Goal: Navigation & Orientation: Find specific page/section

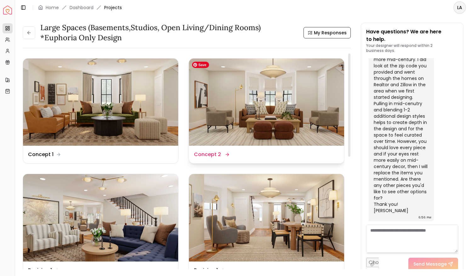
click at [252, 93] on img at bounding box center [266, 102] width 155 height 87
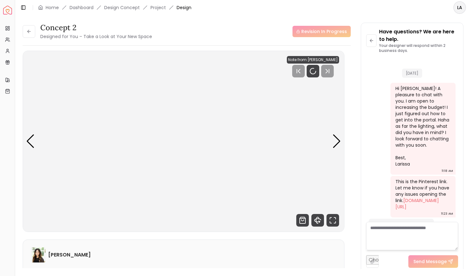
scroll to position [2210, 0]
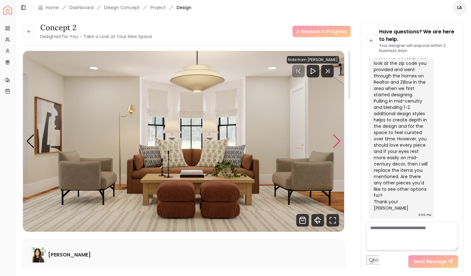
click at [335, 138] on div "Next slide" at bounding box center [337, 141] width 9 height 14
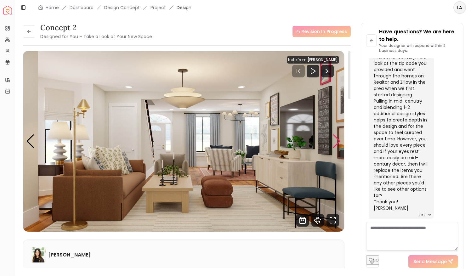
click at [335, 138] on div "Next slide" at bounding box center [337, 141] width 9 height 14
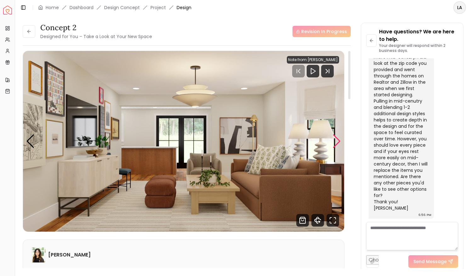
click at [335, 138] on div "Next slide" at bounding box center [337, 141] width 9 height 14
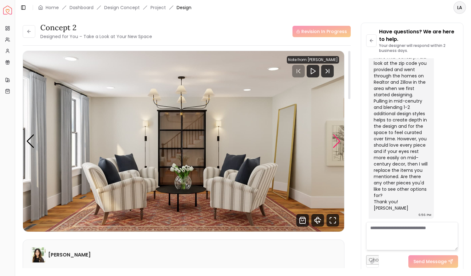
click at [335, 138] on div "Next slide" at bounding box center [337, 141] width 9 height 14
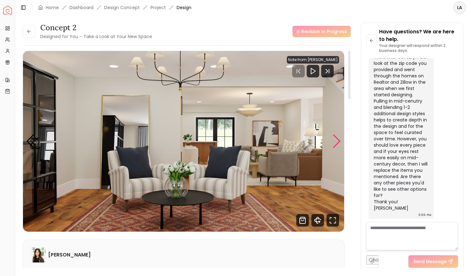
click at [335, 138] on div "Next slide" at bounding box center [337, 141] width 9 height 14
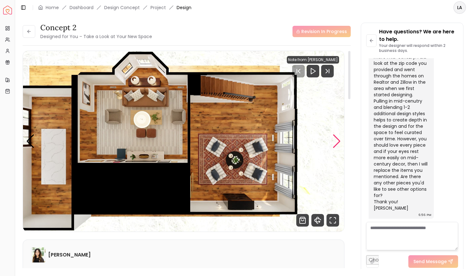
click at [335, 138] on div "Next slide" at bounding box center [337, 141] width 9 height 14
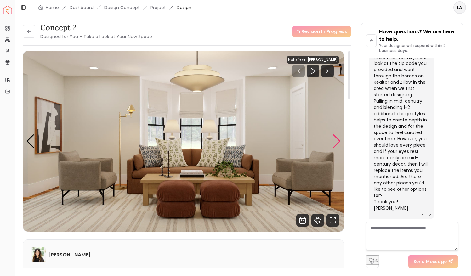
click at [335, 138] on div "Next slide" at bounding box center [337, 141] width 9 height 14
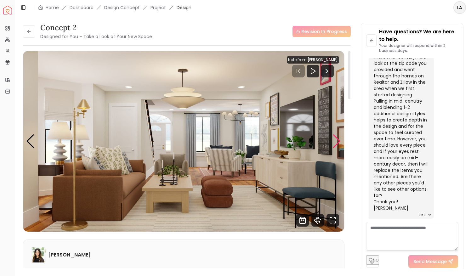
click at [335, 138] on div "Next slide" at bounding box center [337, 141] width 9 height 14
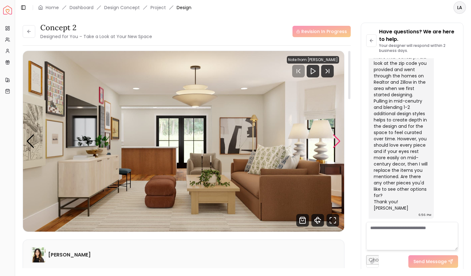
click at [335, 138] on div "Next slide" at bounding box center [337, 141] width 9 height 14
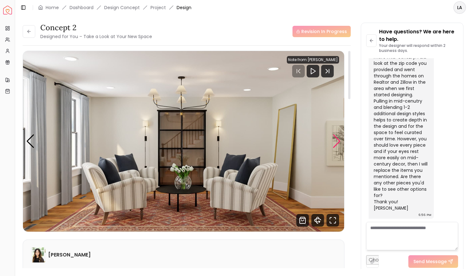
click at [335, 138] on div "Next slide" at bounding box center [337, 141] width 9 height 14
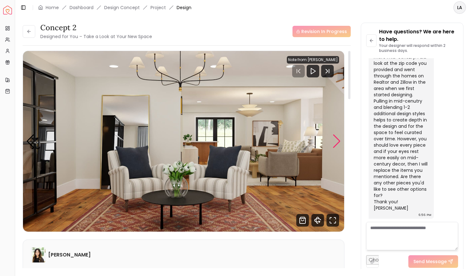
click at [335, 138] on div "Next slide" at bounding box center [337, 141] width 9 height 14
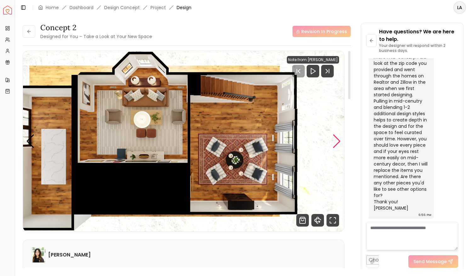
click at [336, 139] on div "Next slide" at bounding box center [337, 141] width 9 height 14
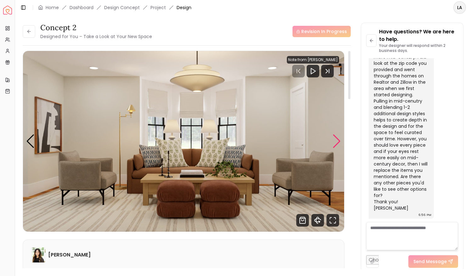
click at [336, 139] on div "Next slide" at bounding box center [337, 141] width 9 height 14
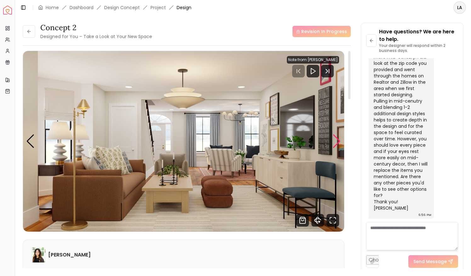
click at [336, 139] on div "Next slide" at bounding box center [337, 141] width 9 height 14
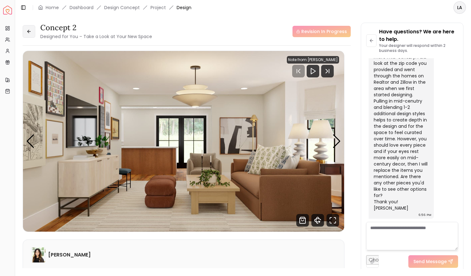
click at [27, 32] on icon at bounding box center [28, 31] width 5 height 5
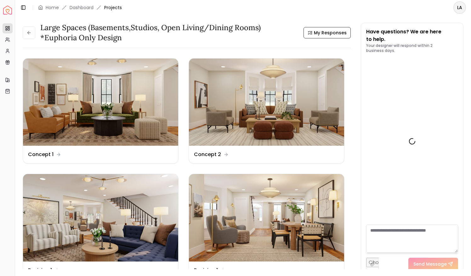
scroll to position [2208, 0]
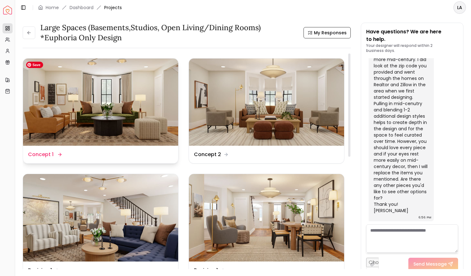
click at [103, 126] on img at bounding box center [100, 102] width 155 height 87
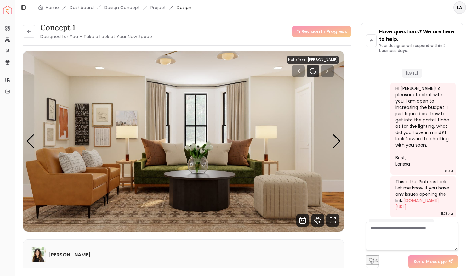
scroll to position [2210, 0]
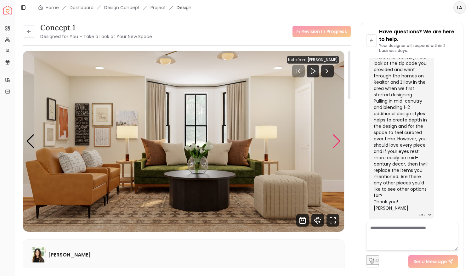
click at [339, 142] on div "Next slide" at bounding box center [337, 141] width 9 height 14
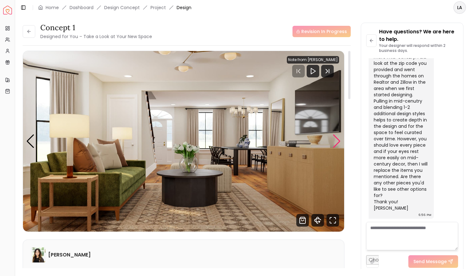
click at [339, 142] on div "Next slide" at bounding box center [337, 141] width 9 height 14
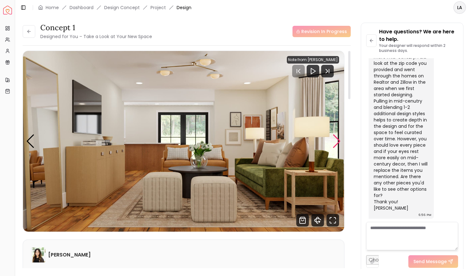
click at [339, 142] on div "Next slide" at bounding box center [337, 141] width 9 height 14
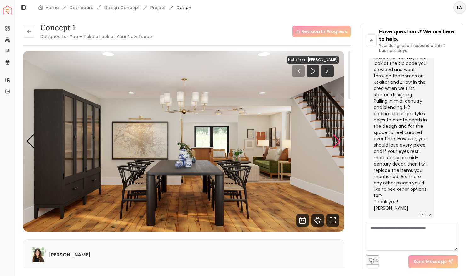
click at [339, 142] on div "Next slide" at bounding box center [337, 141] width 9 height 14
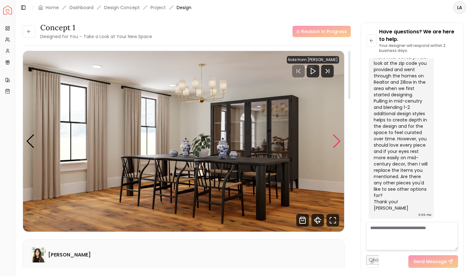
click at [339, 142] on div "Next slide" at bounding box center [337, 141] width 9 height 14
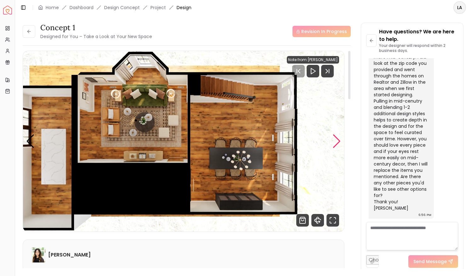
click at [339, 142] on div "Next slide" at bounding box center [337, 141] width 9 height 14
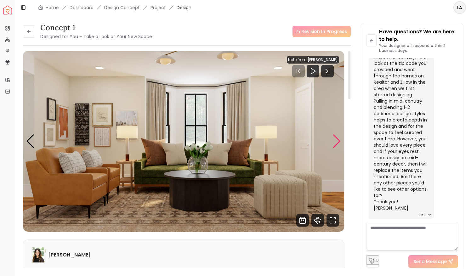
click at [339, 142] on div "Next slide" at bounding box center [337, 141] width 9 height 14
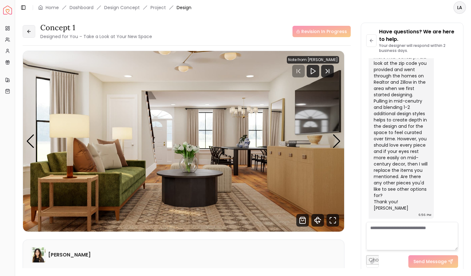
click at [30, 32] on icon at bounding box center [28, 31] width 5 height 5
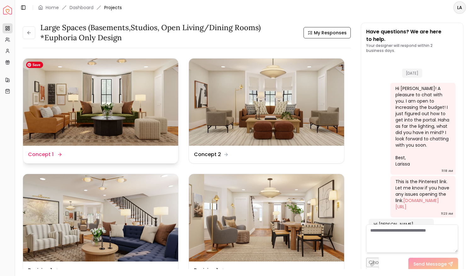
scroll to position [2208, 0]
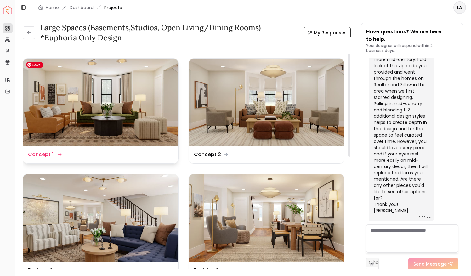
click at [151, 133] on img at bounding box center [100, 102] width 155 height 87
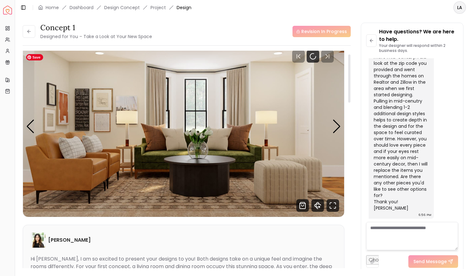
scroll to position [16, 0]
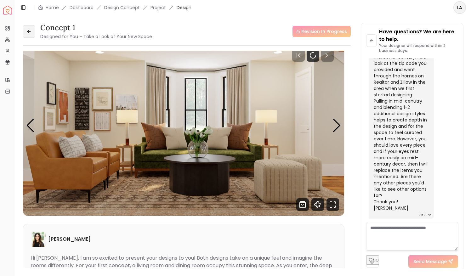
click at [27, 28] on button at bounding box center [29, 31] width 13 height 13
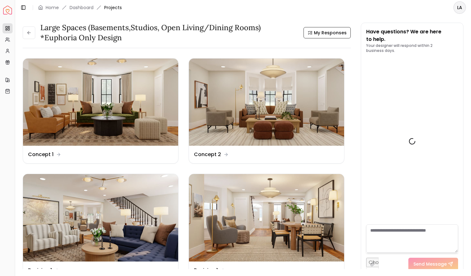
scroll to position [2208, 0]
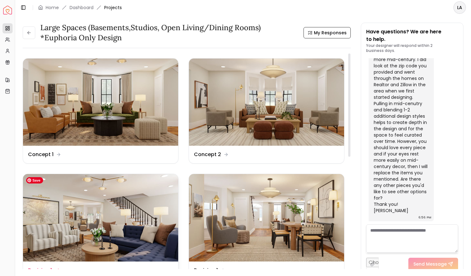
click at [118, 208] on img at bounding box center [100, 217] width 155 height 87
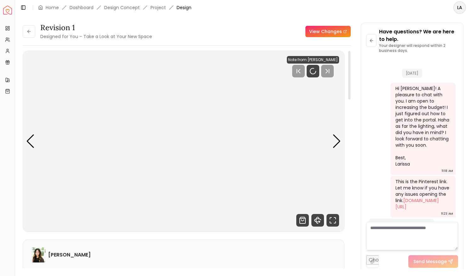
scroll to position [2210, 0]
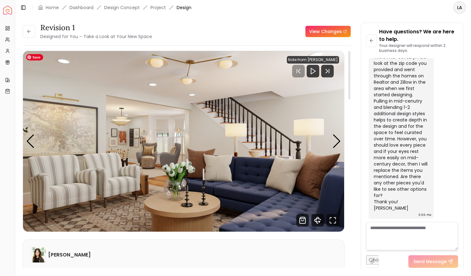
click at [332, 139] on img "1 / 6" at bounding box center [184, 141] width 322 height 181
click at [338, 140] on div "Next slide" at bounding box center [337, 141] width 9 height 14
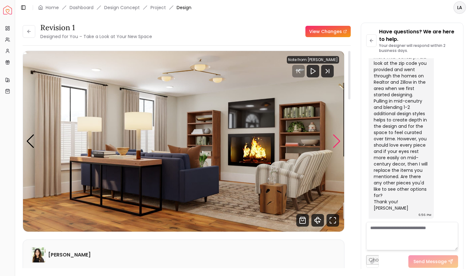
click at [338, 140] on div "Next slide" at bounding box center [337, 141] width 9 height 14
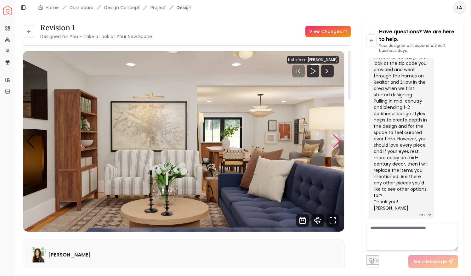
click at [338, 140] on div "Next slide" at bounding box center [337, 141] width 9 height 14
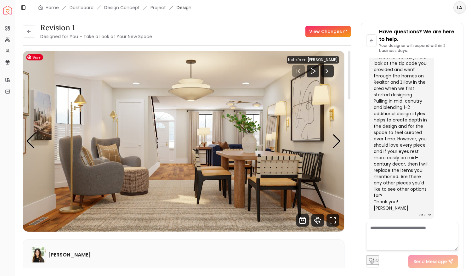
click at [332, 140] on img "4 / 6" at bounding box center [184, 141] width 322 height 181
click at [338, 139] on div "Next slide" at bounding box center [337, 141] width 9 height 14
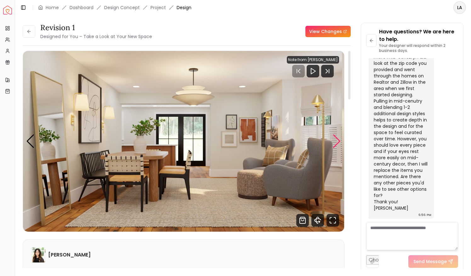
click at [338, 139] on div "Next slide" at bounding box center [337, 141] width 9 height 14
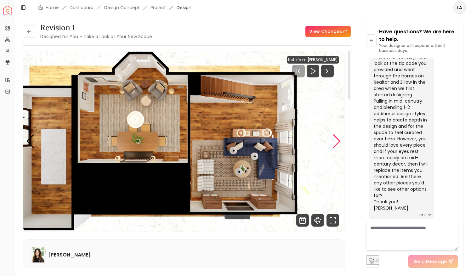
click at [338, 139] on div "Next slide" at bounding box center [337, 141] width 9 height 14
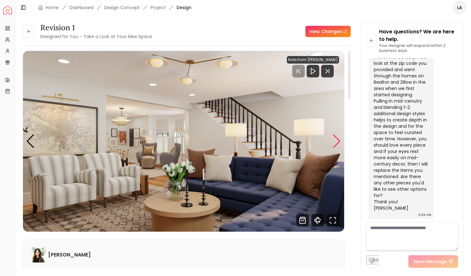
click at [338, 139] on div "Next slide" at bounding box center [337, 141] width 9 height 14
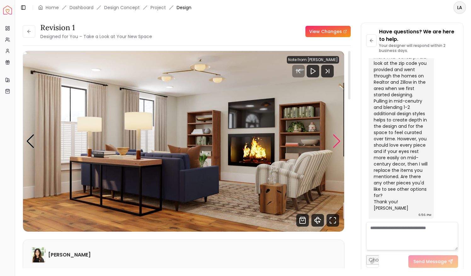
click at [338, 139] on div "Next slide" at bounding box center [337, 141] width 9 height 14
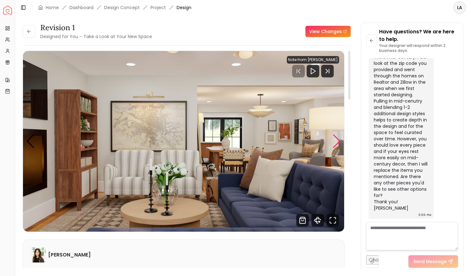
click at [338, 139] on div "Next slide" at bounding box center [337, 141] width 9 height 14
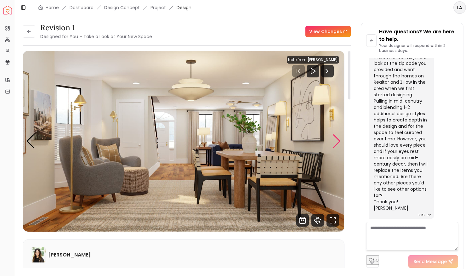
click at [338, 139] on div "Next slide" at bounding box center [337, 141] width 9 height 14
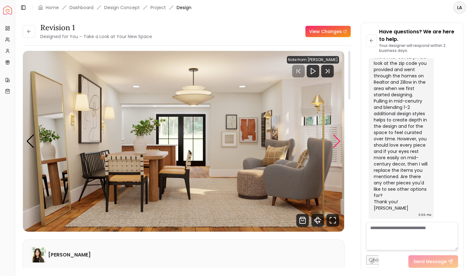
click at [338, 139] on div "Next slide" at bounding box center [337, 141] width 9 height 14
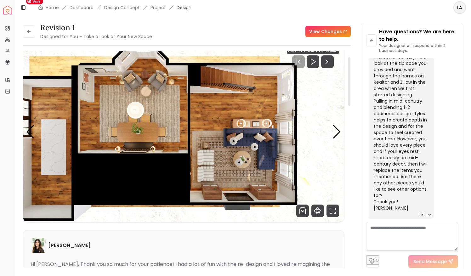
scroll to position [0, 0]
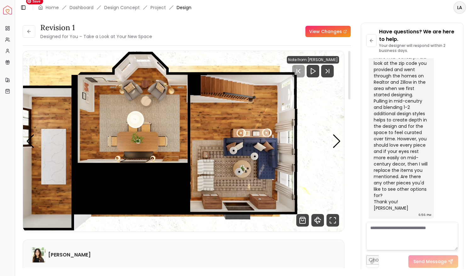
click at [145, 139] on img "6 / 6" at bounding box center [184, 141] width 322 height 181
click at [341, 138] on div "Next slide" at bounding box center [337, 141] width 9 height 14
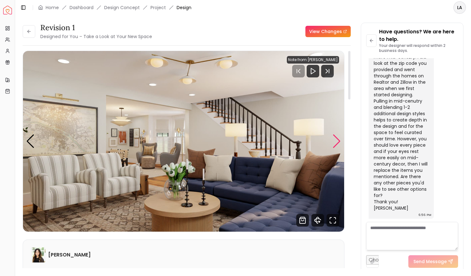
click at [341, 138] on div "Next slide" at bounding box center [337, 141] width 9 height 14
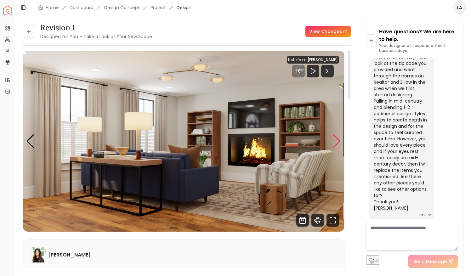
click at [341, 138] on div "Next slide" at bounding box center [337, 141] width 9 height 14
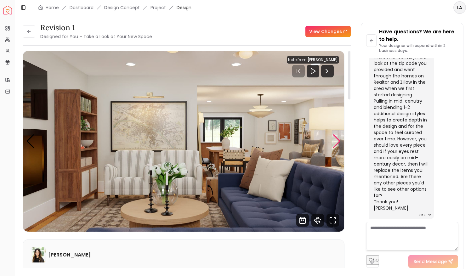
click at [341, 138] on div "Next slide" at bounding box center [337, 141] width 9 height 14
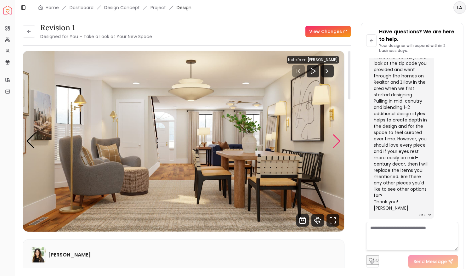
click at [341, 138] on div "Next slide" at bounding box center [337, 141] width 9 height 14
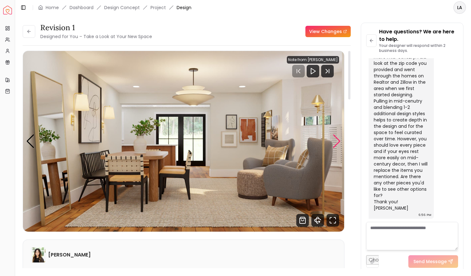
click at [341, 138] on div "Next slide" at bounding box center [337, 141] width 9 height 14
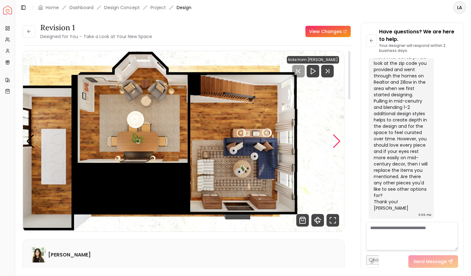
click at [341, 138] on div "Next slide" at bounding box center [337, 141] width 9 height 14
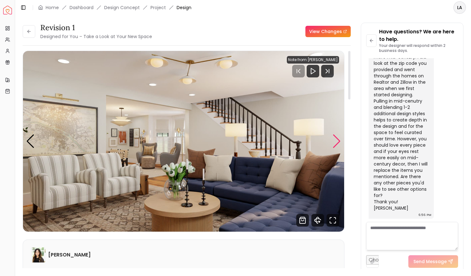
click at [341, 138] on div "Next slide" at bounding box center [337, 141] width 9 height 14
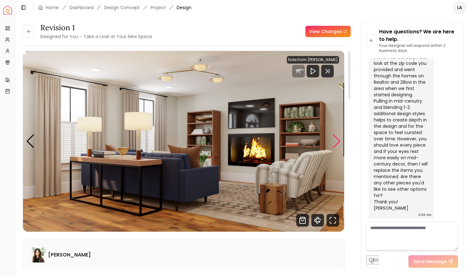
click at [341, 138] on div "Next slide" at bounding box center [337, 141] width 9 height 14
